Goal: Information Seeking & Learning: Learn about a topic

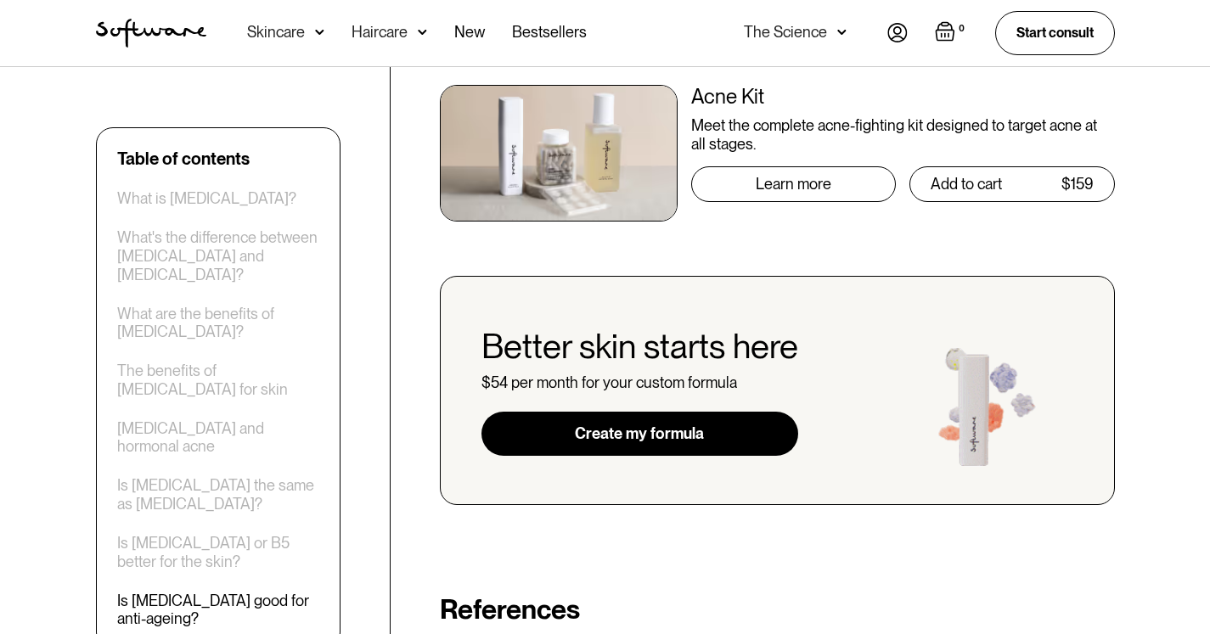
scroll to position [4100, 0]
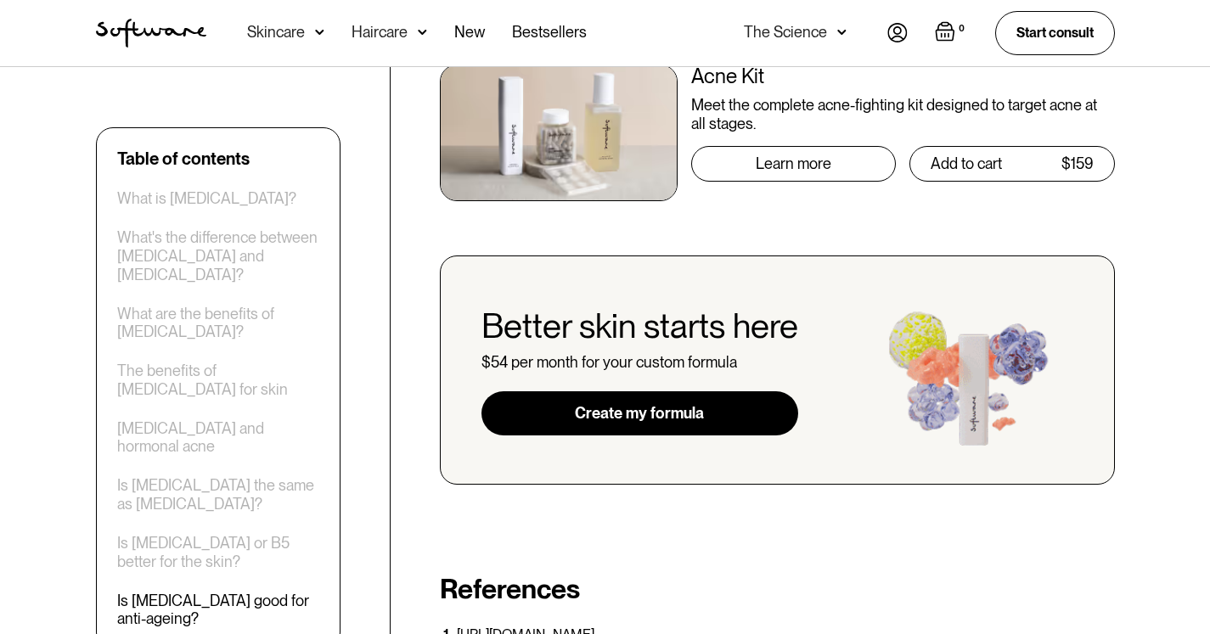
click at [754, 392] on link "Create my formula" at bounding box center [640, 414] width 317 height 44
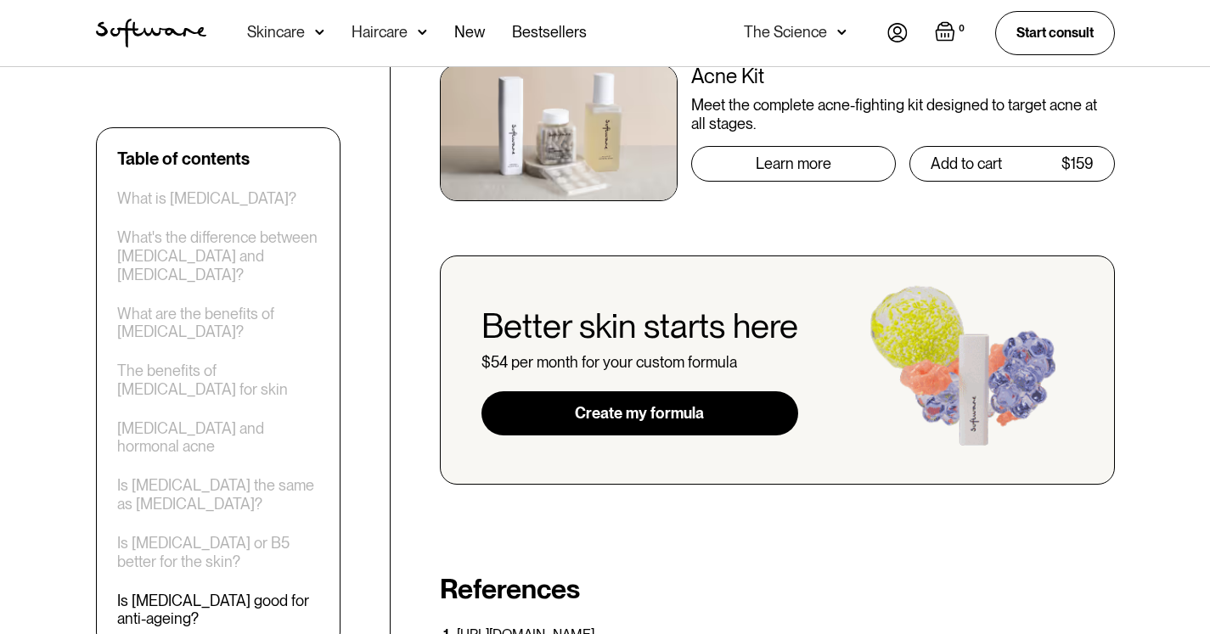
click at [308, 37] on div "Skincare" at bounding box center [285, 33] width 77 height 66
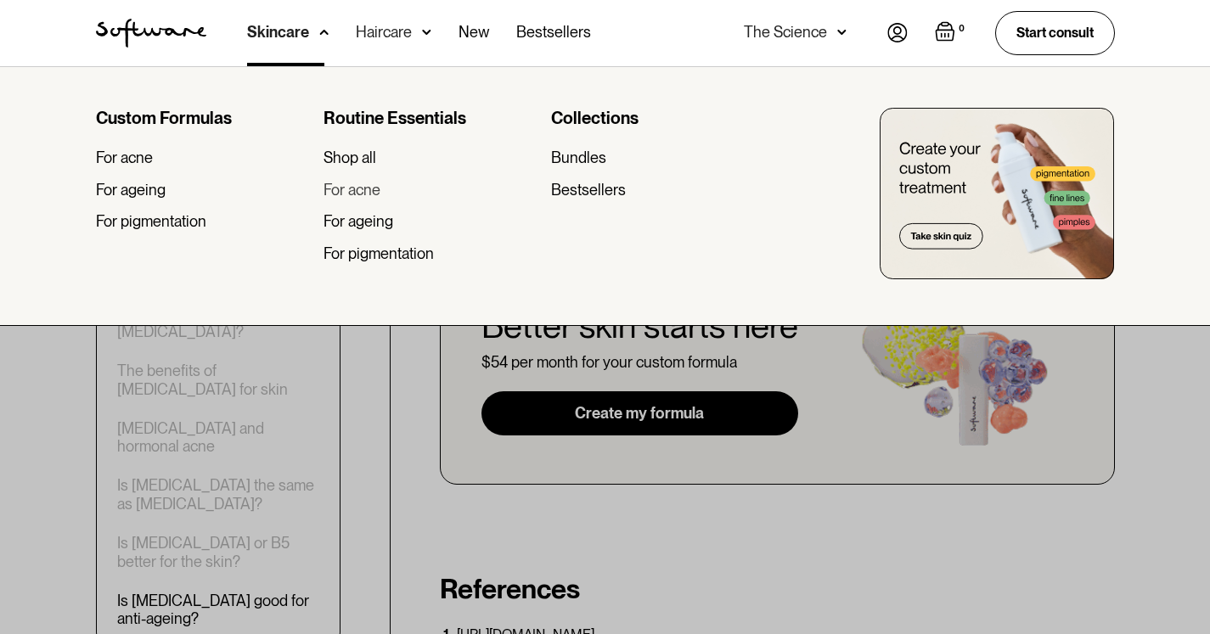
click at [363, 192] on div "For acne" at bounding box center [352, 190] width 57 height 19
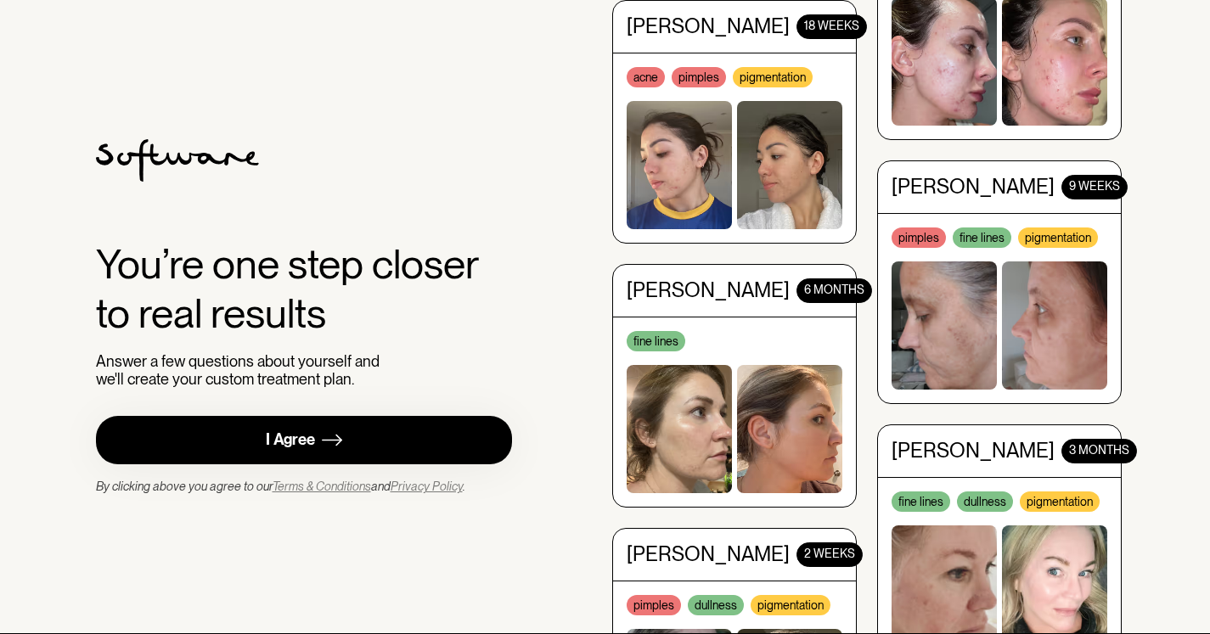
click at [395, 442] on link "I Agree" at bounding box center [304, 440] width 417 height 48
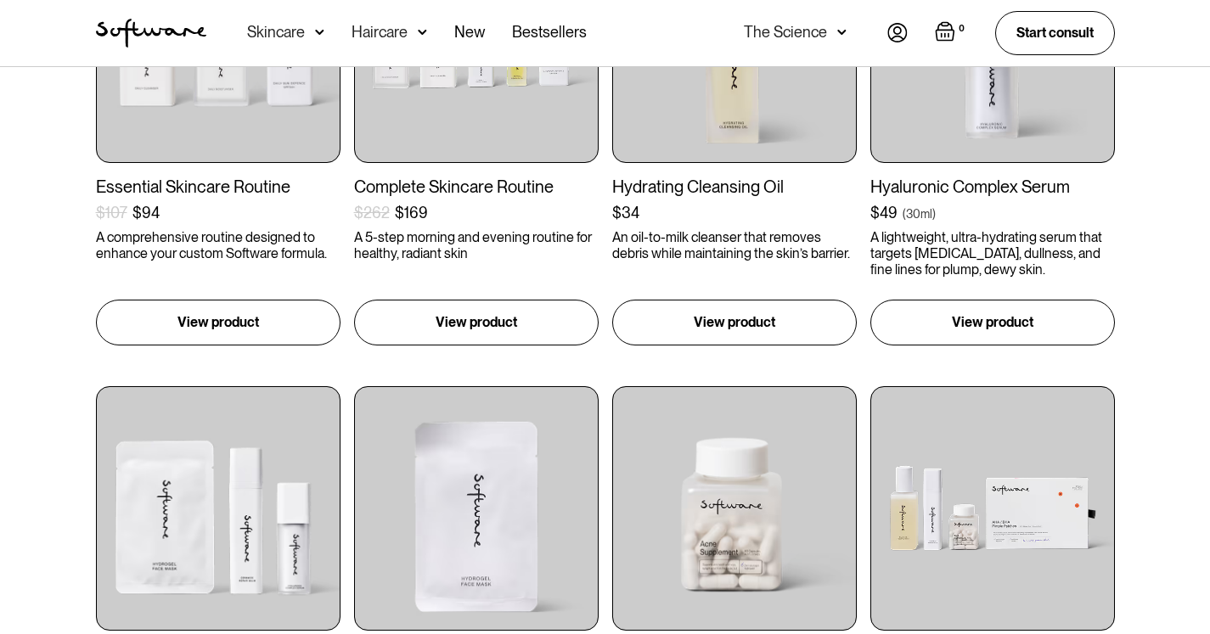
scroll to position [800, 0]
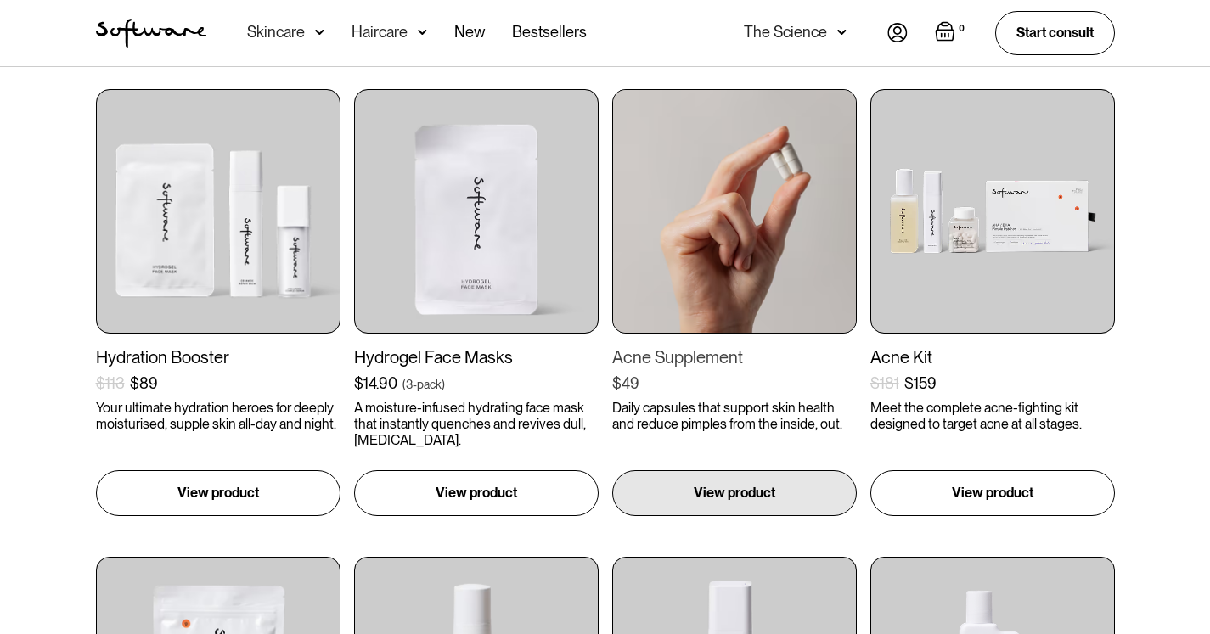
click at [713, 280] on img at bounding box center [734, 211] width 245 height 245
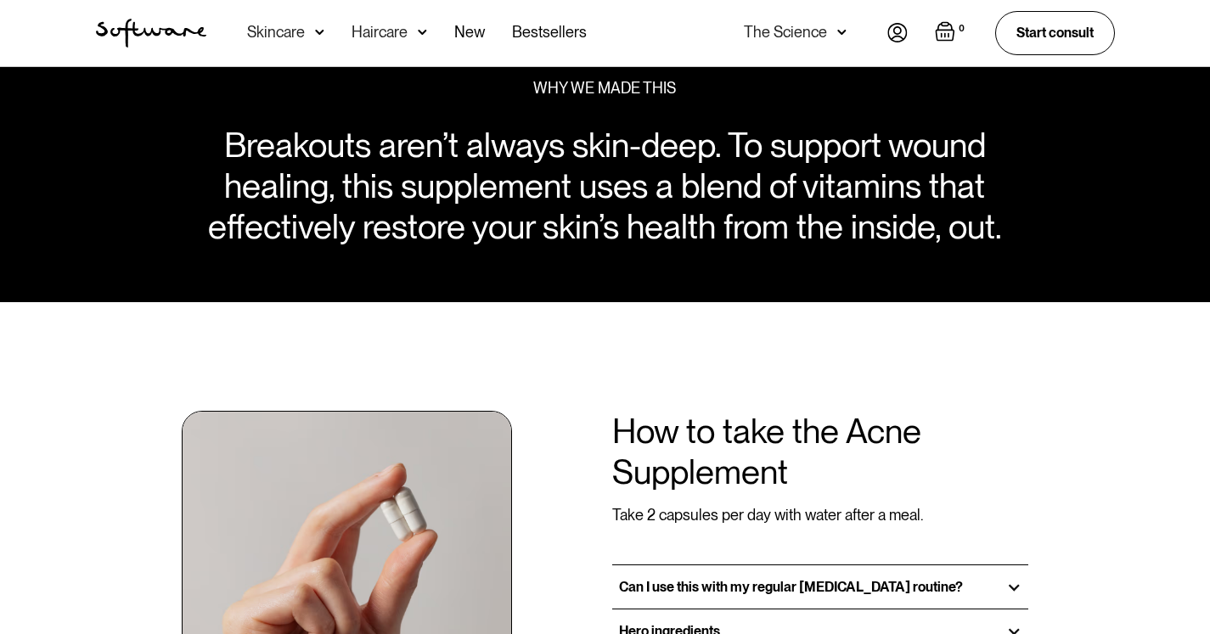
scroll to position [1214, 0]
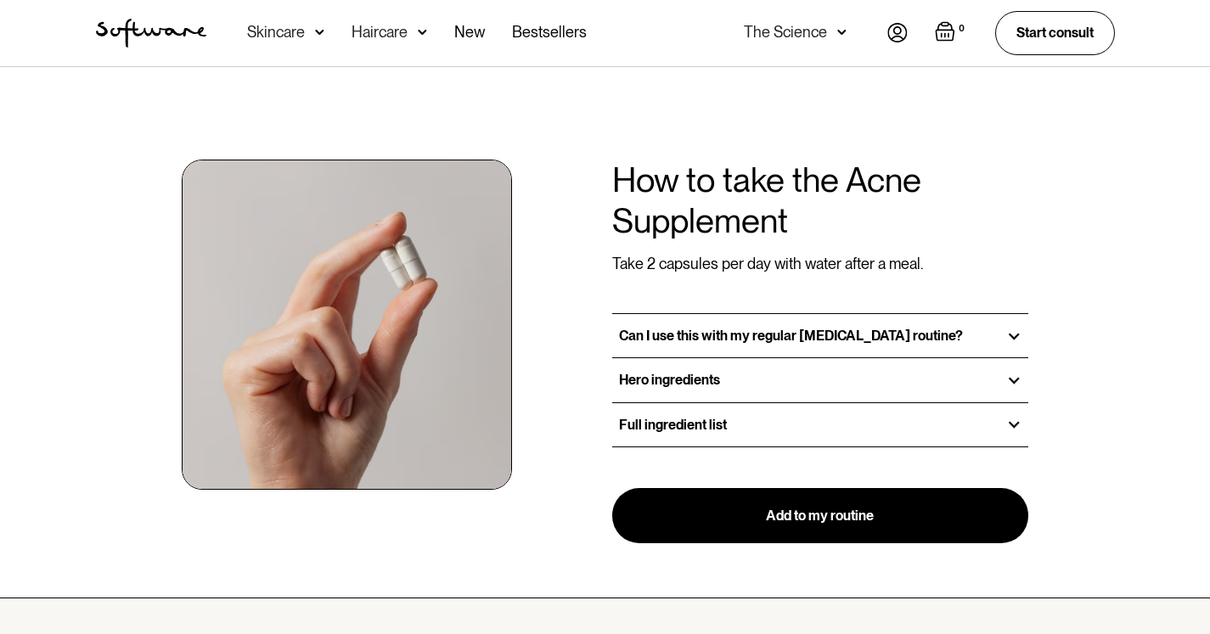
click at [768, 358] on div "Hero ingredients" at bounding box center [820, 379] width 417 height 43
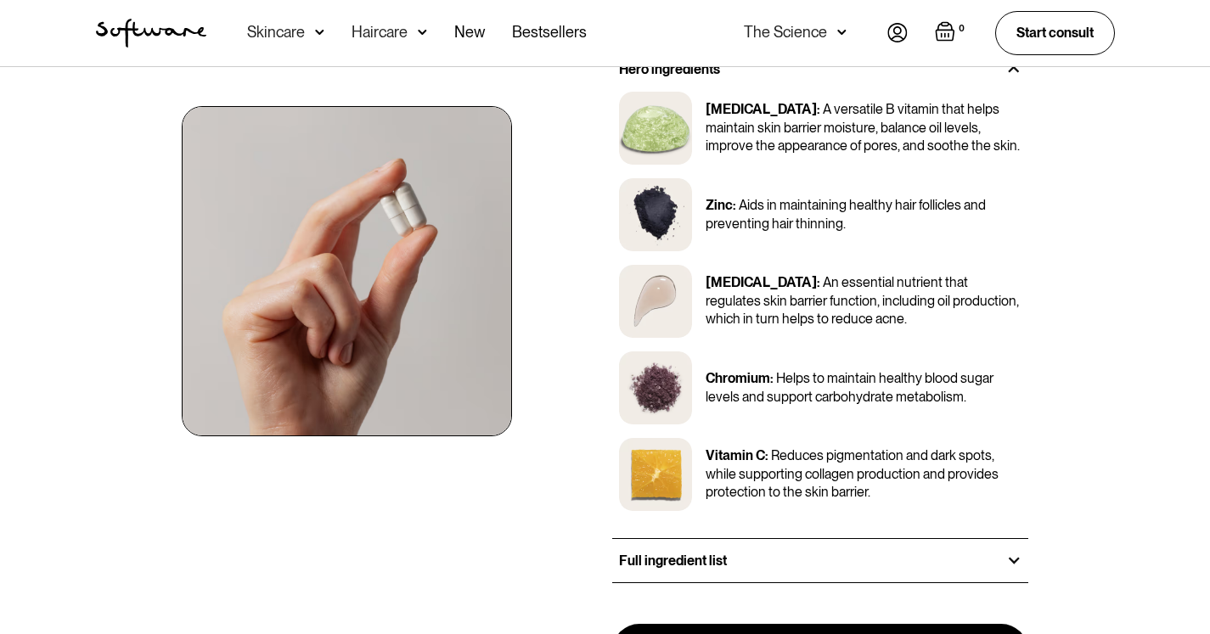
scroll to position [1582, 0]
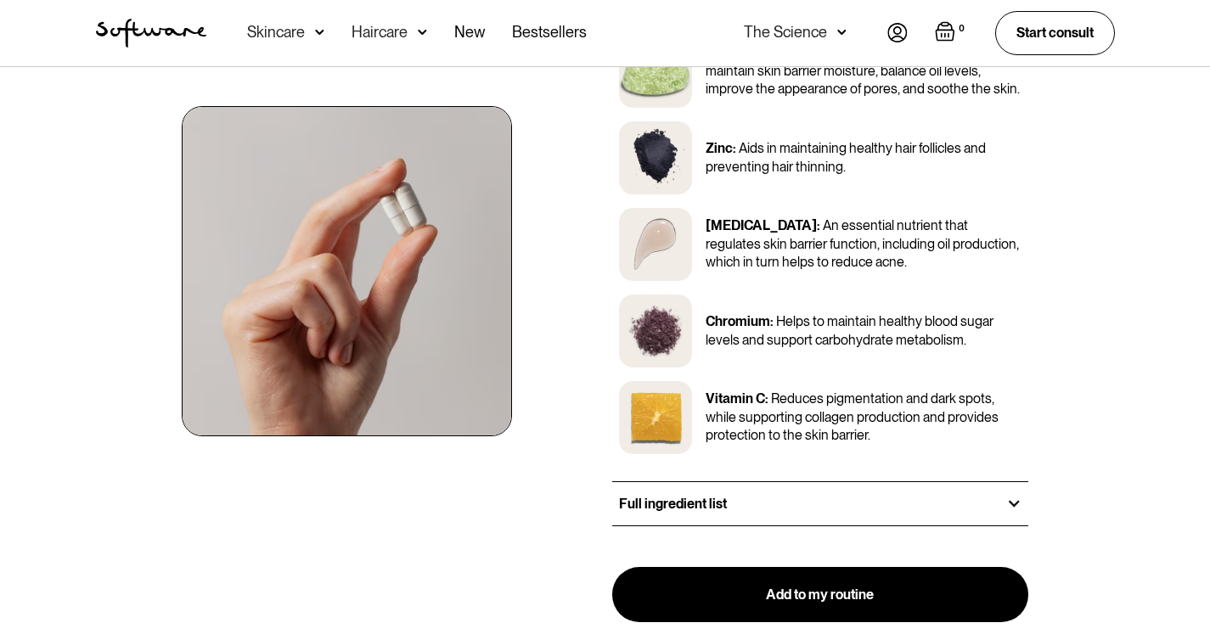
click at [729, 504] on div "Full ingredient list" at bounding box center [820, 503] width 417 height 43
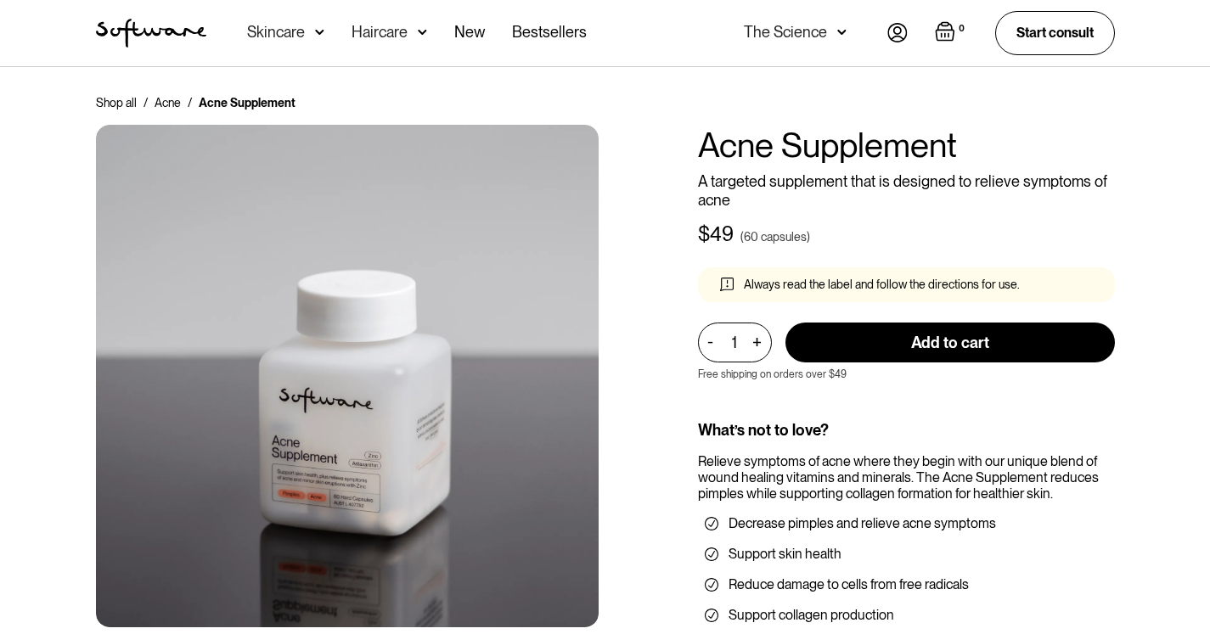
scroll to position [0, 0]
click at [803, 30] on div "The Science" at bounding box center [785, 32] width 83 height 17
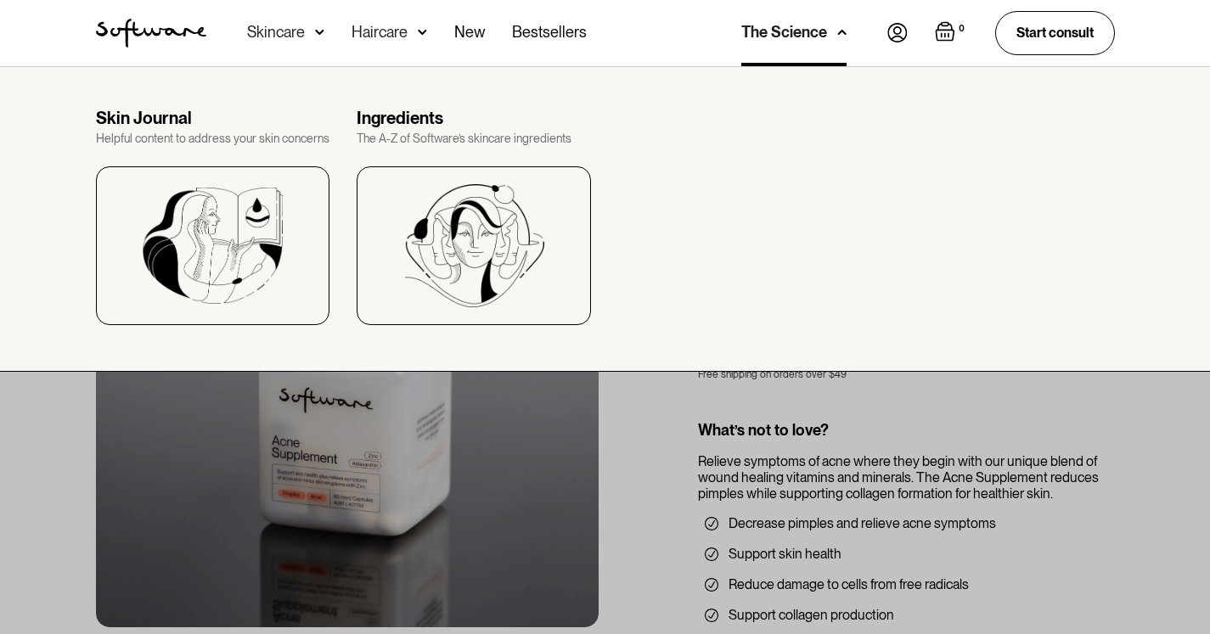
click at [160, 31] on img "home" at bounding box center [151, 33] width 110 height 29
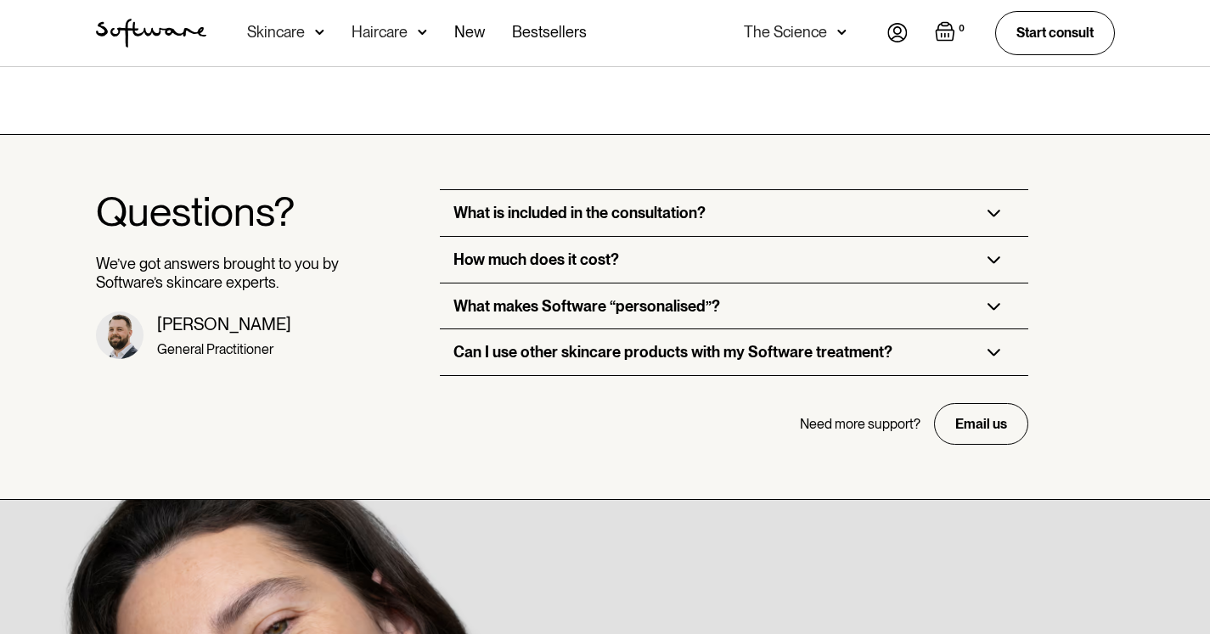
scroll to position [4113, 0]
click at [508, 204] on div "What is included in the consultation?" at bounding box center [580, 213] width 252 height 19
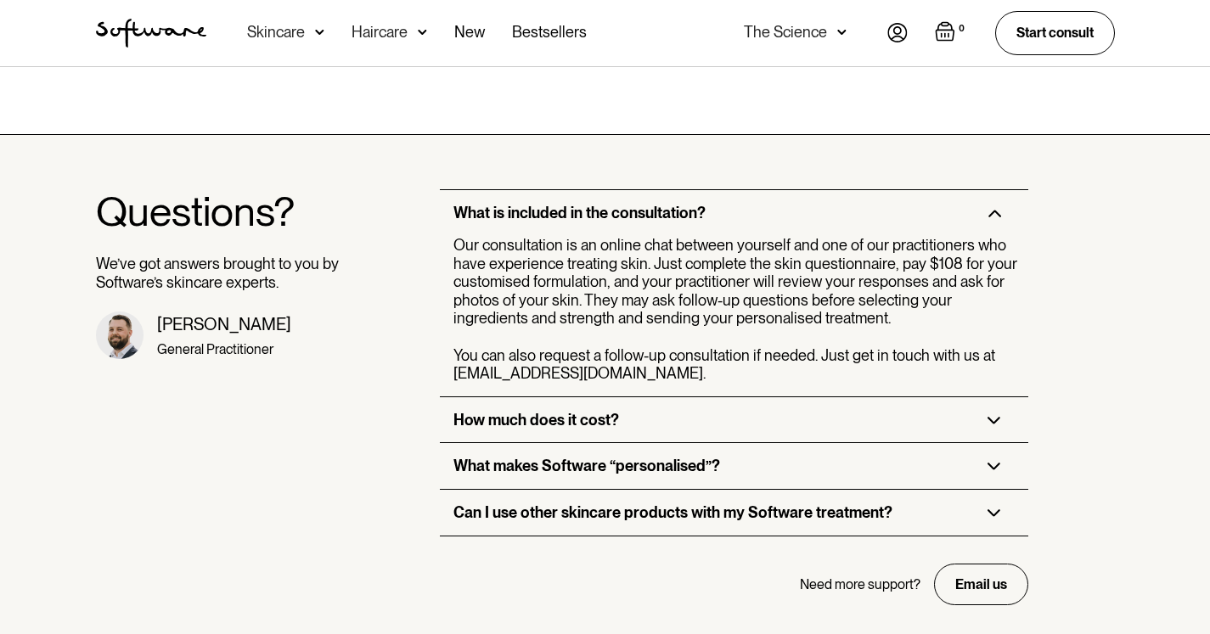
click at [502, 411] on div "How much does it cost?" at bounding box center [537, 420] width 166 height 19
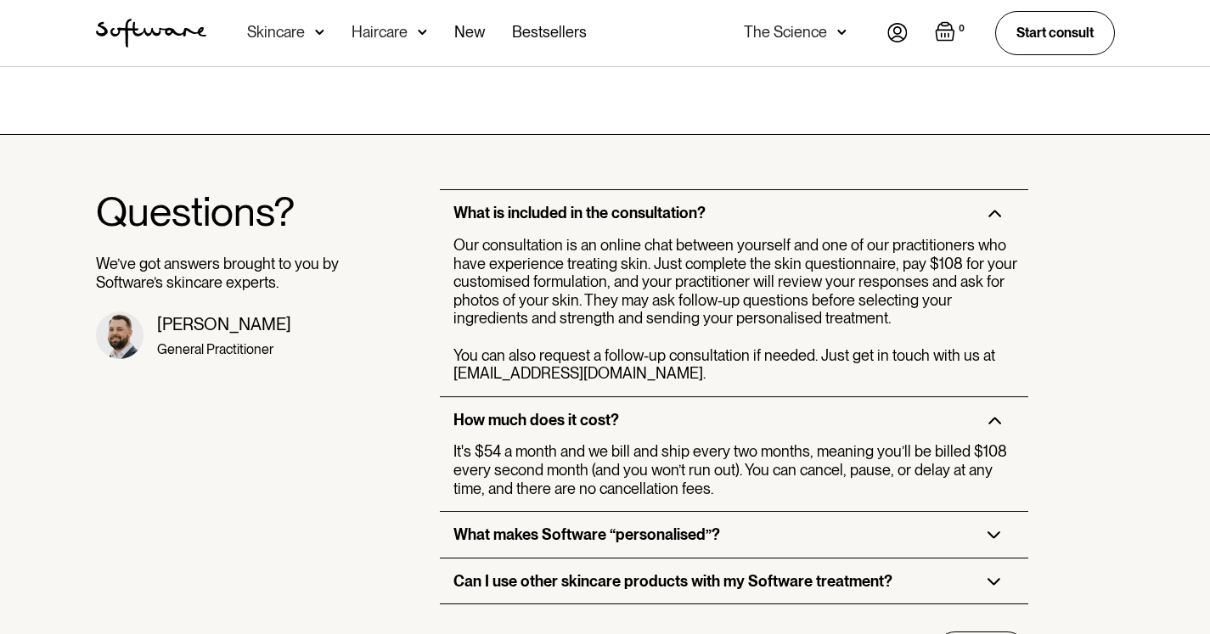
click at [499, 526] on div "What makes Software “personalised”?" at bounding box center [587, 535] width 267 height 19
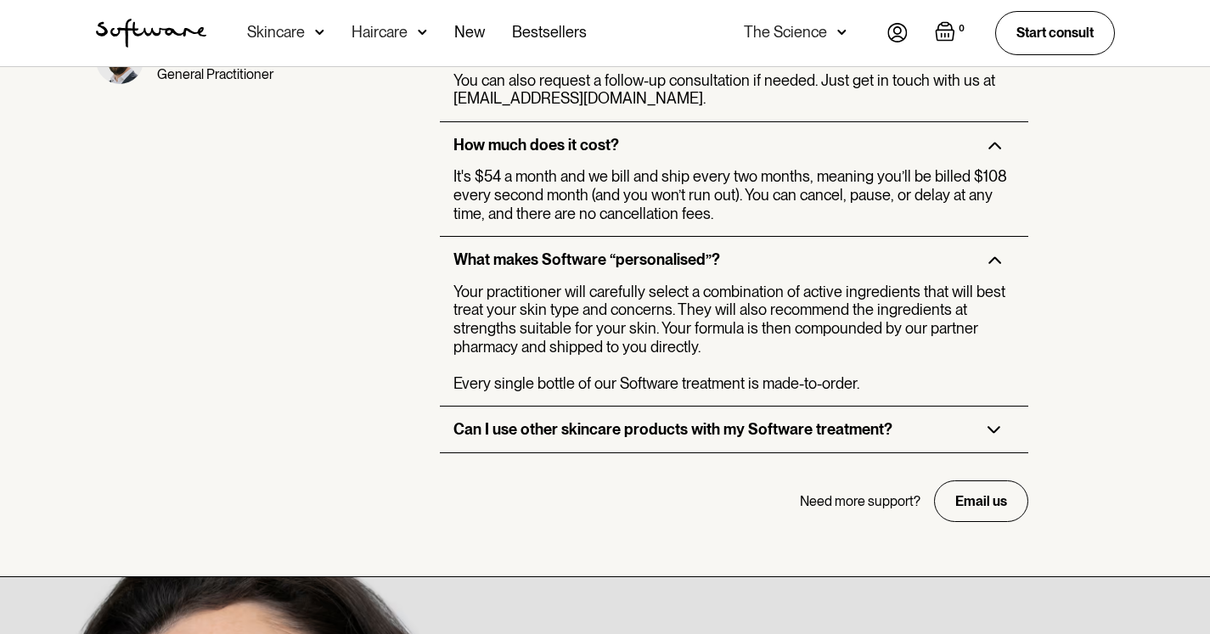
scroll to position [4494, 0]
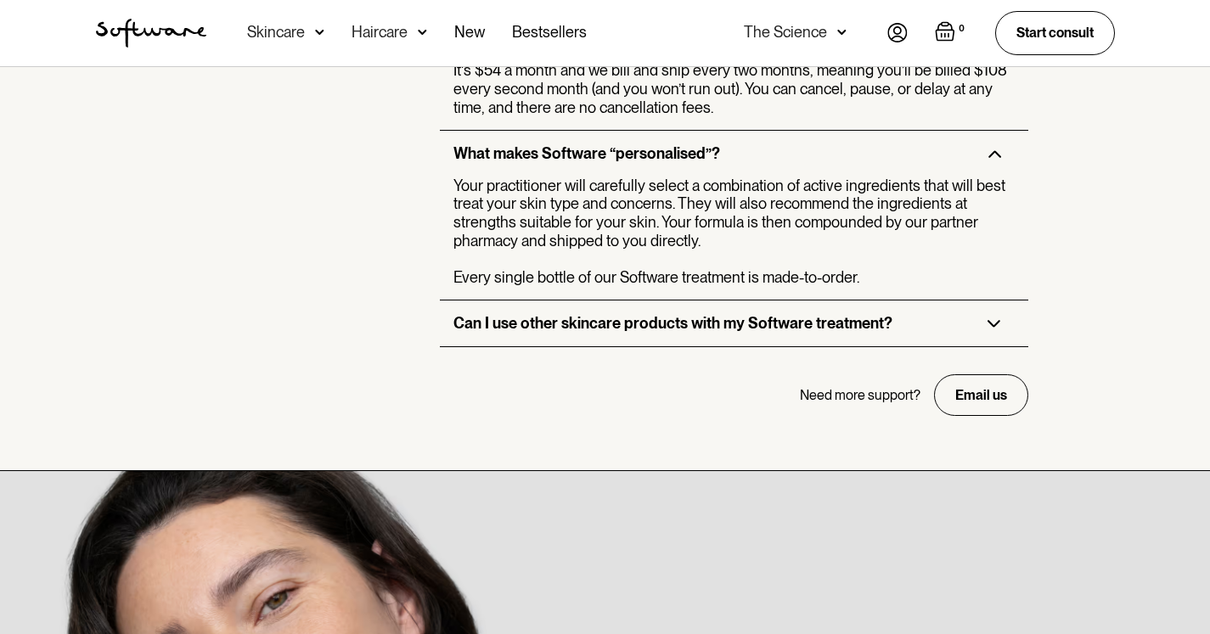
click at [556, 301] on div "Can I use other skincare products with my Software treatment?" at bounding box center [734, 324] width 589 height 46
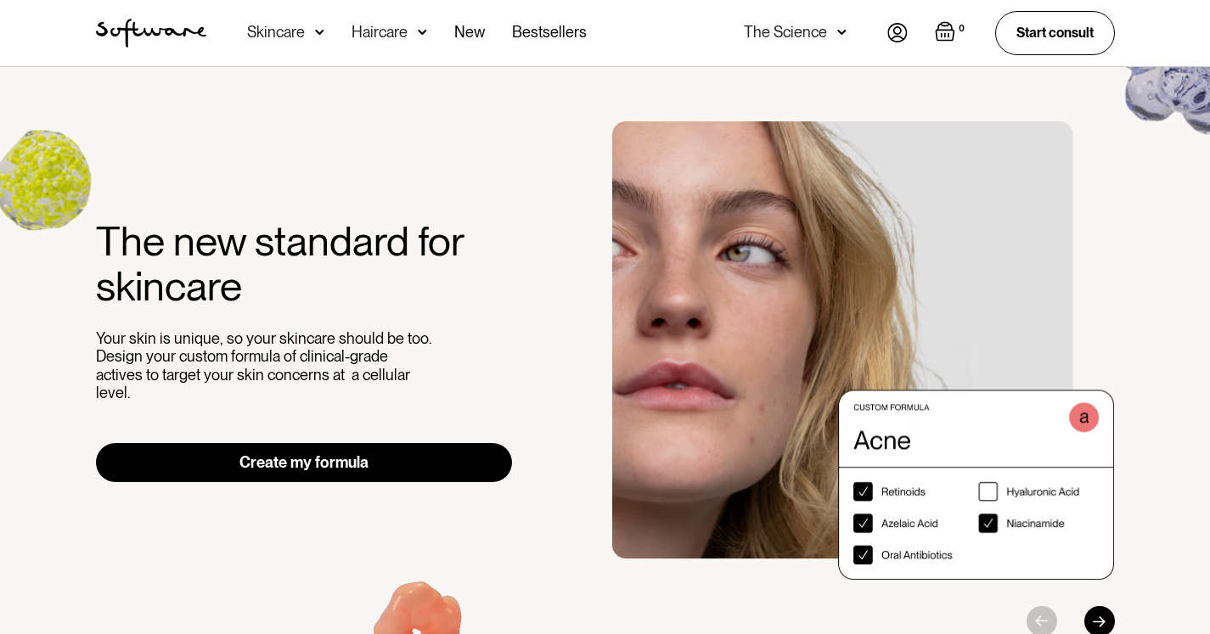
scroll to position [0, 0]
